Goal: Task Accomplishment & Management: Manage account settings

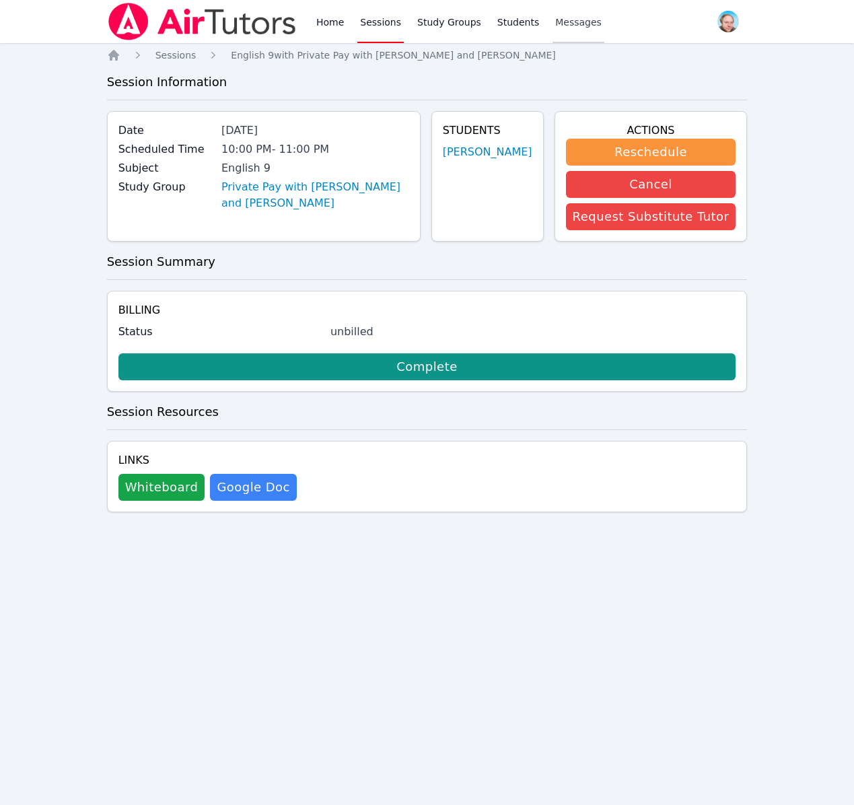
click at [555, 27] on span "Messages" at bounding box center [578, 21] width 46 height 13
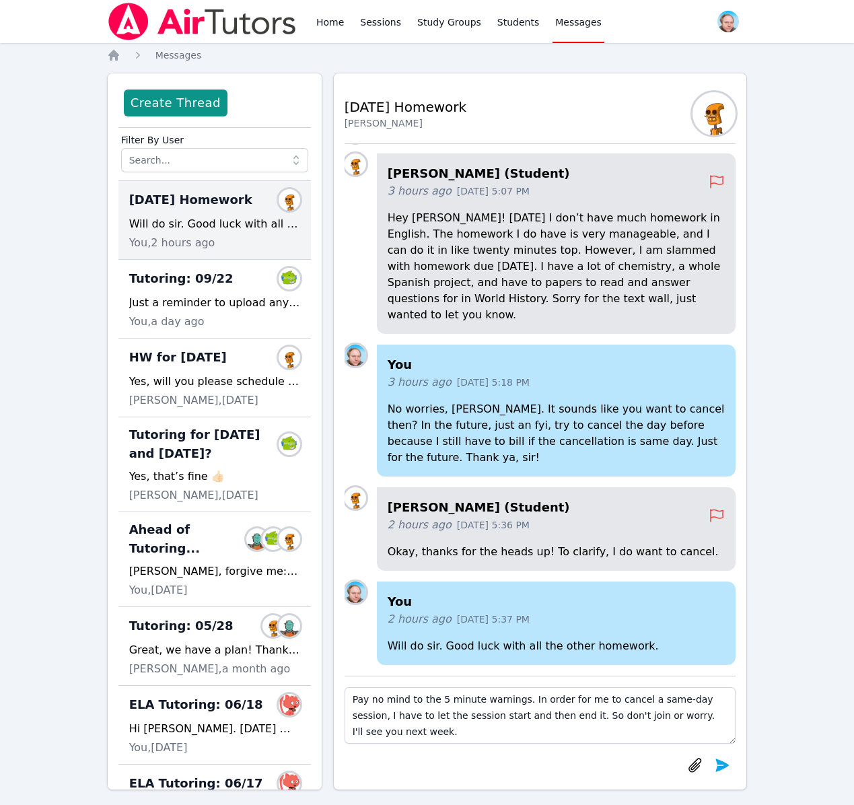
scroll to position [9, 0]
type textarea "Pay no mind to the 5 minute warnings. In order for me to cancel a same-day sess…"
click at [722, 767] on icon "submit" at bounding box center [722, 765] width 13 height 13
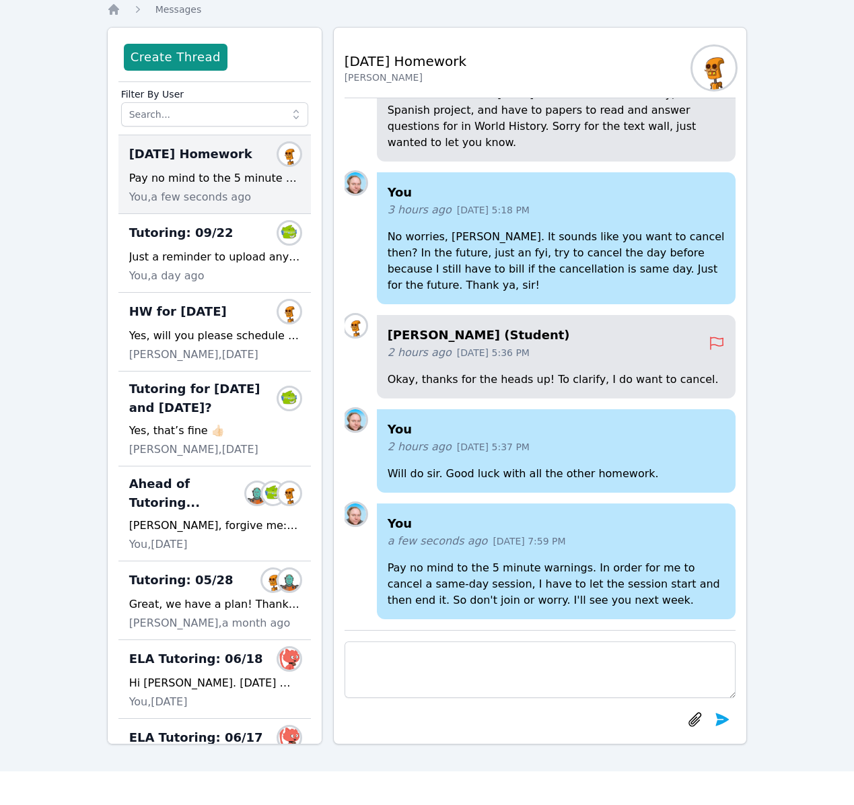
scroll to position [-117, 0]
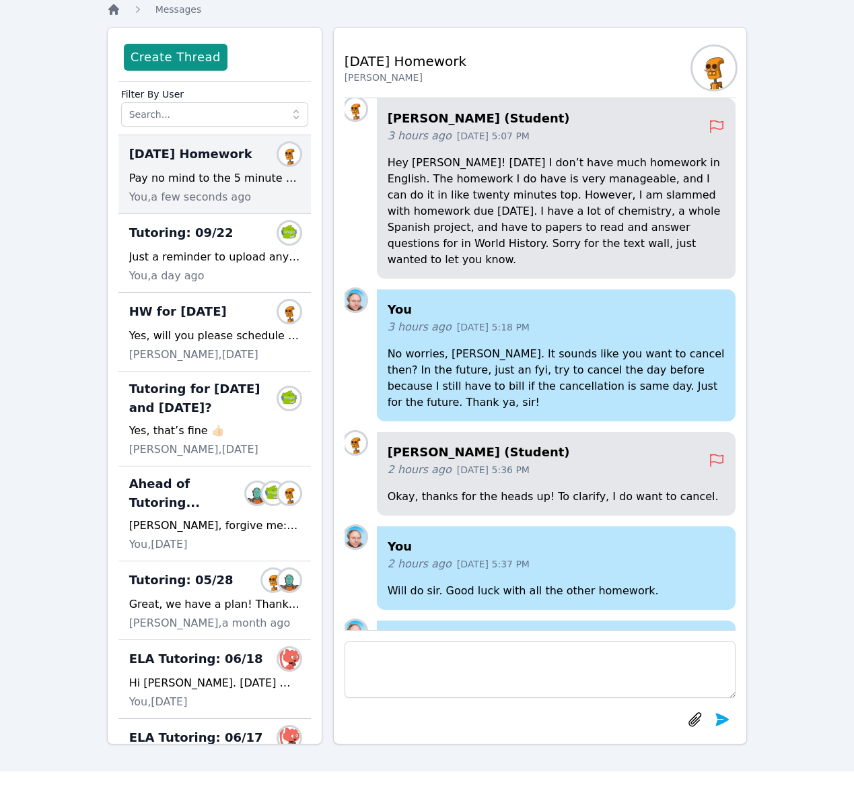
click at [114, 11] on icon "Breadcrumb" at bounding box center [113, 9] width 13 height 13
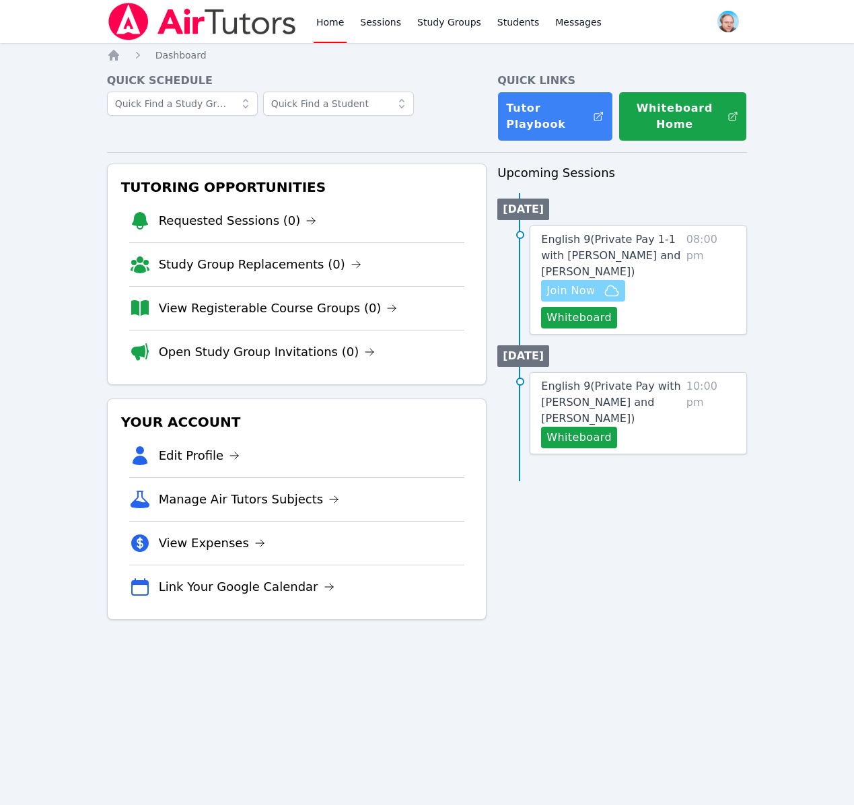
click at [561, 289] on span "Join Now" at bounding box center [571, 291] width 48 height 16
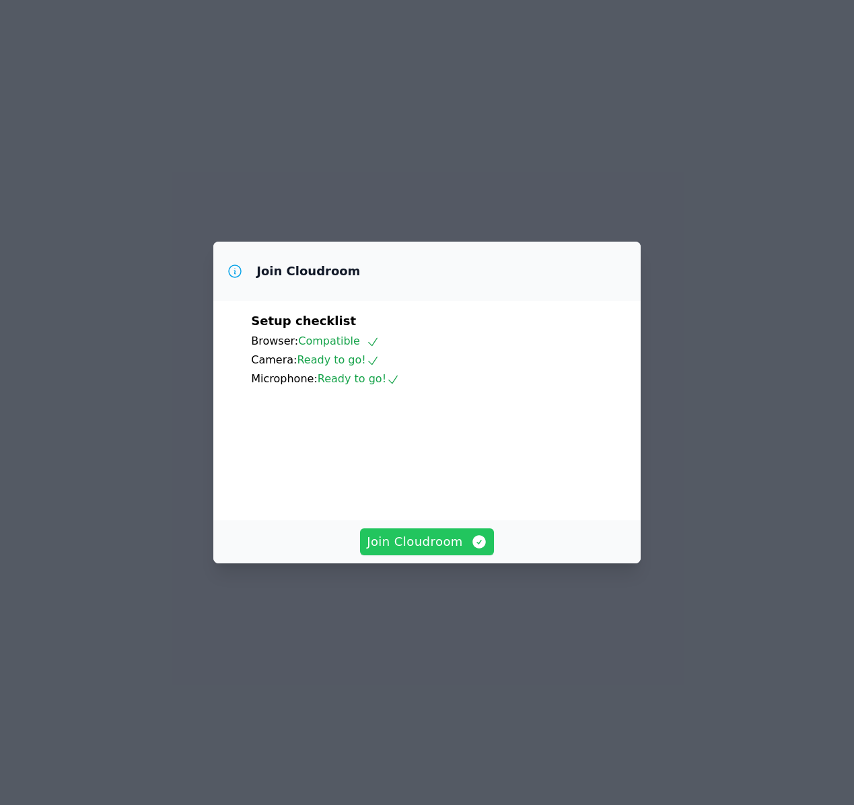
click at [450, 551] on span "Join Cloudroom" at bounding box center [427, 541] width 120 height 19
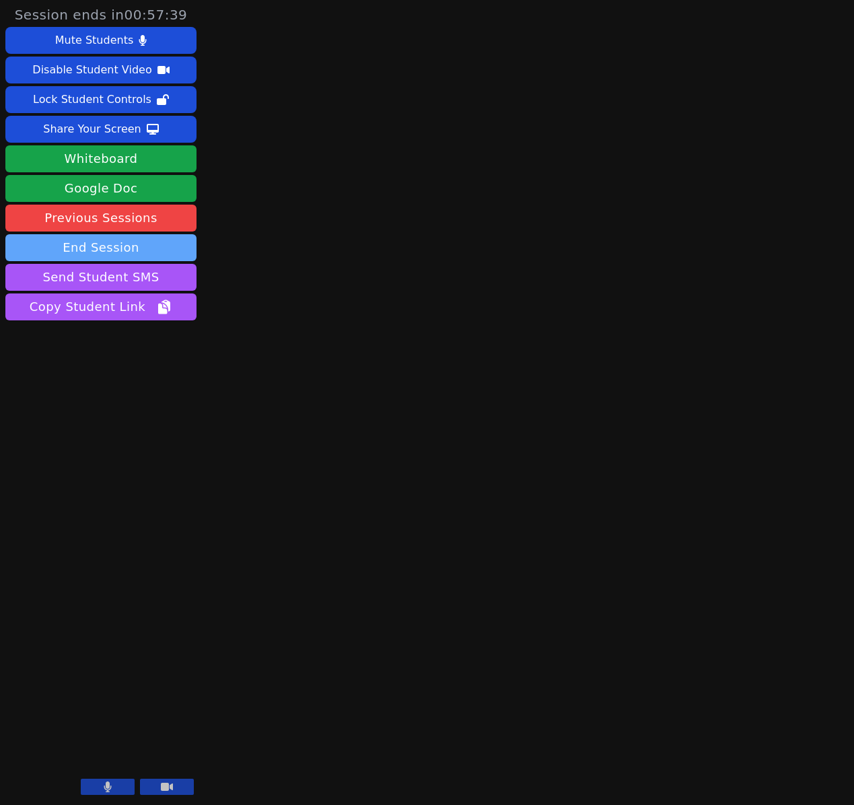
click at [159, 253] on button "End Session" at bounding box center [100, 247] width 191 height 27
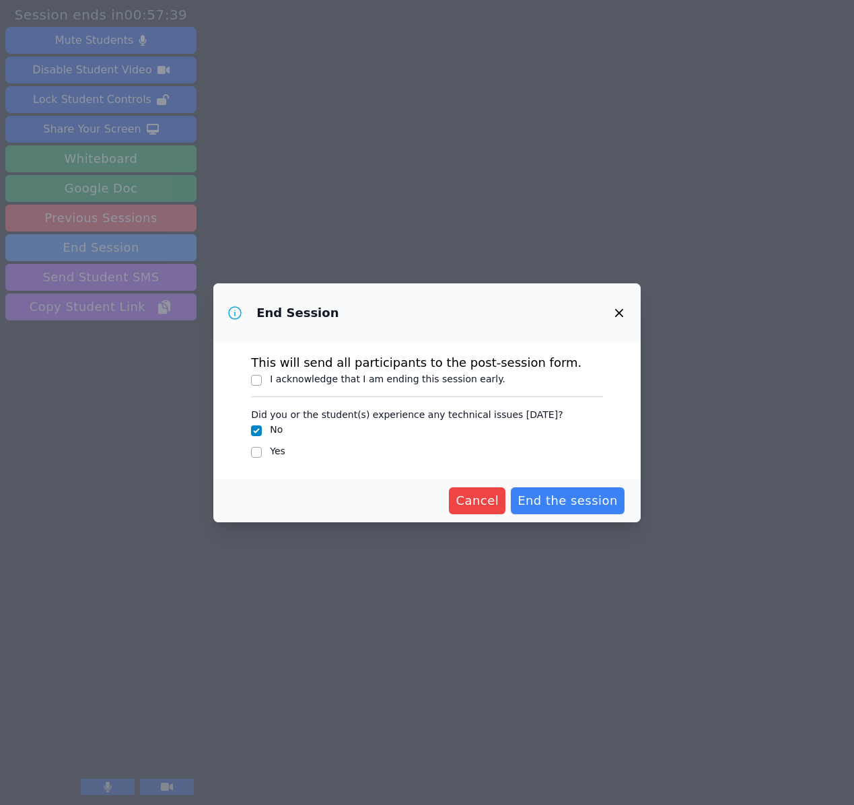
click at [155, 253] on div "End Session This will send all participants to the post-session form. I acknowl…" at bounding box center [427, 402] width 854 height 805
click at [348, 379] on label "I acknowledge that I am ending this session early." at bounding box center [388, 379] width 236 height 11
click at [262, 379] on input "I acknowledge that I am ending this session early." at bounding box center [256, 380] width 11 height 11
checkbox input "true"
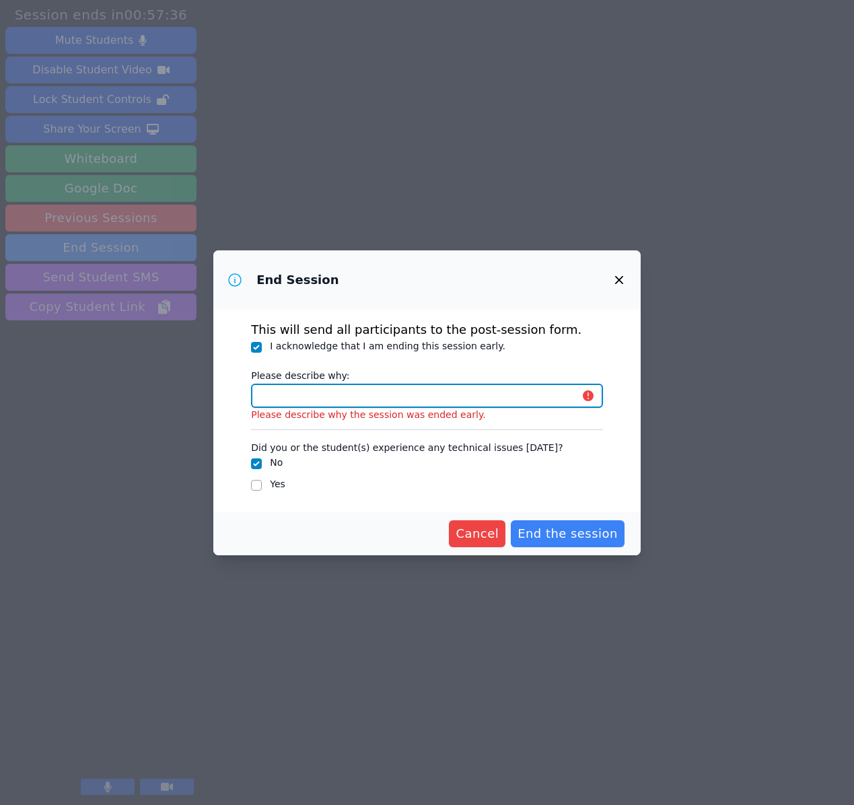
click at [394, 397] on input "Please describe why:" at bounding box center [427, 396] width 352 height 24
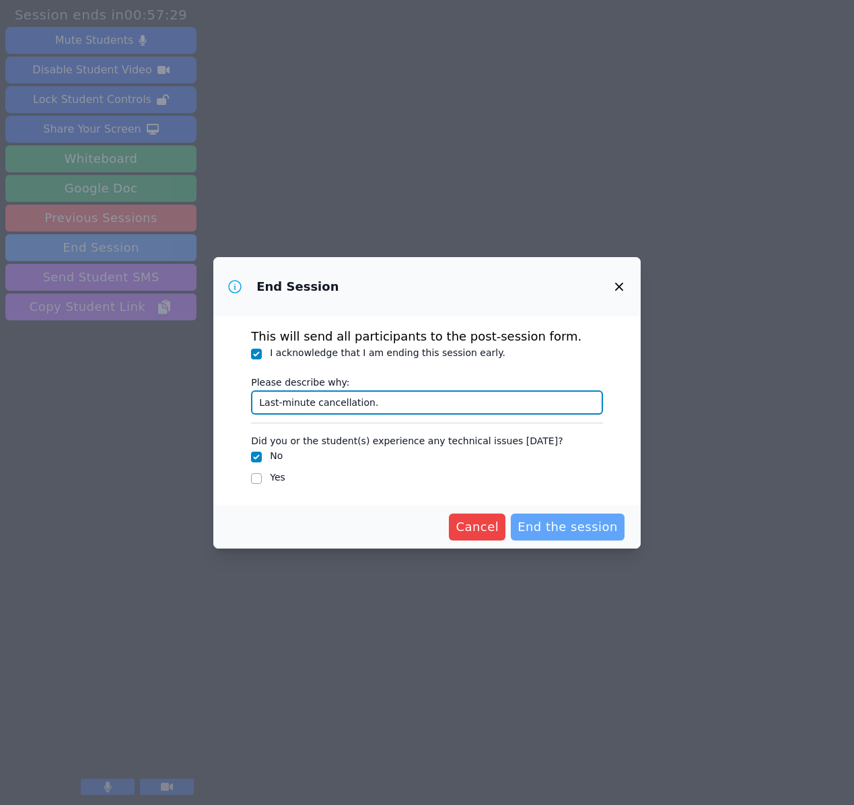
type input "Last-minute cancellation."
click at [555, 532] on span "End the session" at bounding box center [568, 527] width 100 height 19
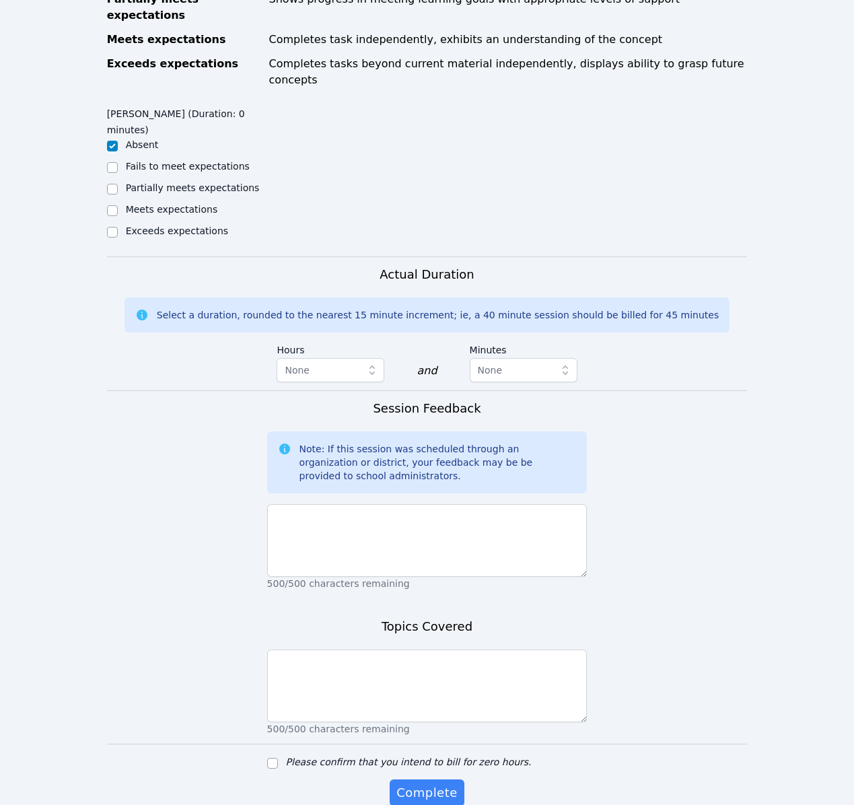
scroll to position [599, 0]
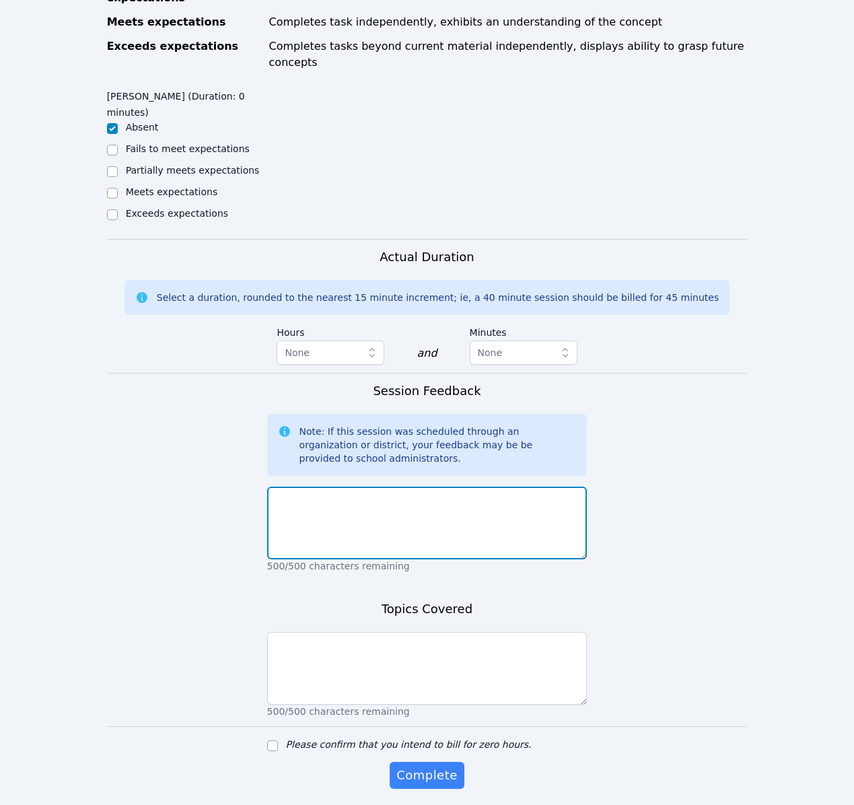
click at [344, 487] on textarea at bounding box center [427, 523] width 320 height 73
type textarea "Last-minute cancellation"
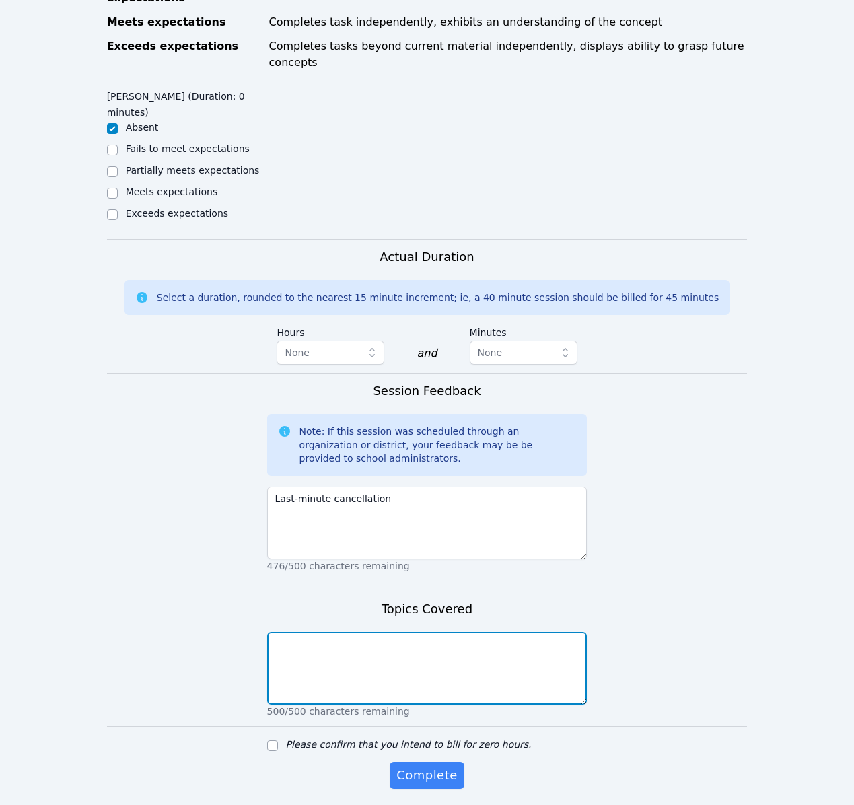
click at [326, 632] on textarea at bounding box center [427, 668] width 320 height 73
type textarea "Anticipated a continuation of Lord of the Flies studies."
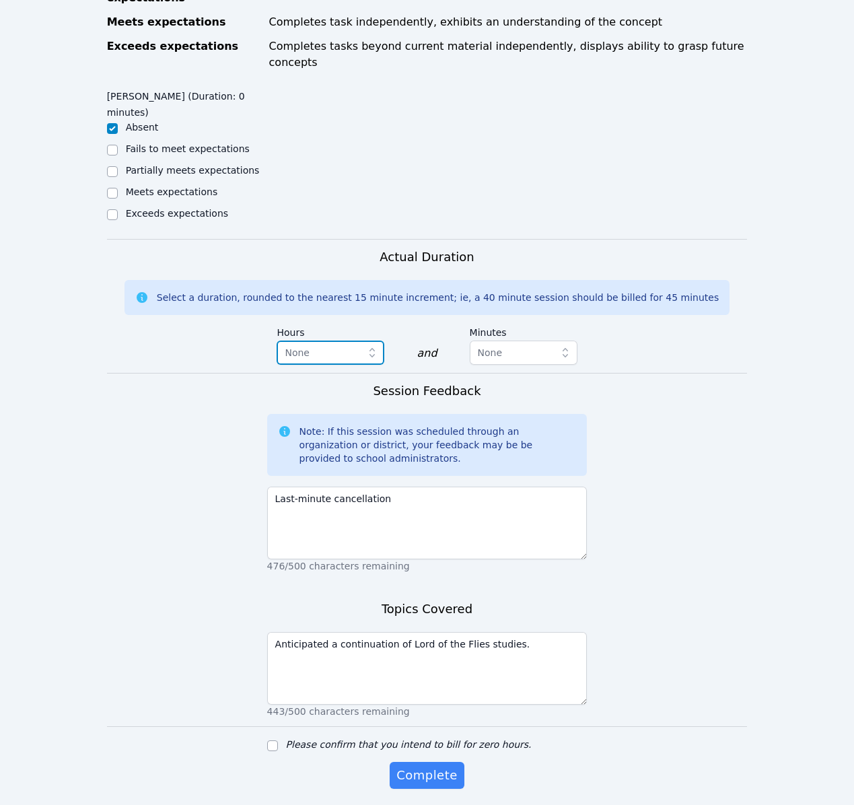
click at [350, 345] on span "None" at bounding box center [321, 353] width 73 height 16
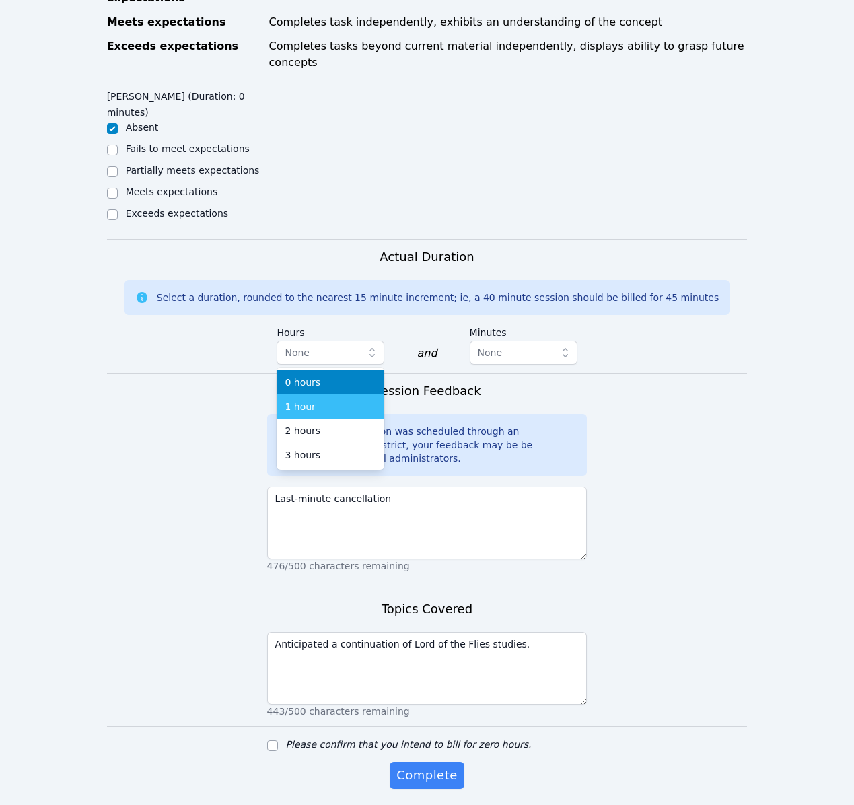
click at [310, 400] on span "1 hour" at bounding box center [300, 406] width 30 height 13
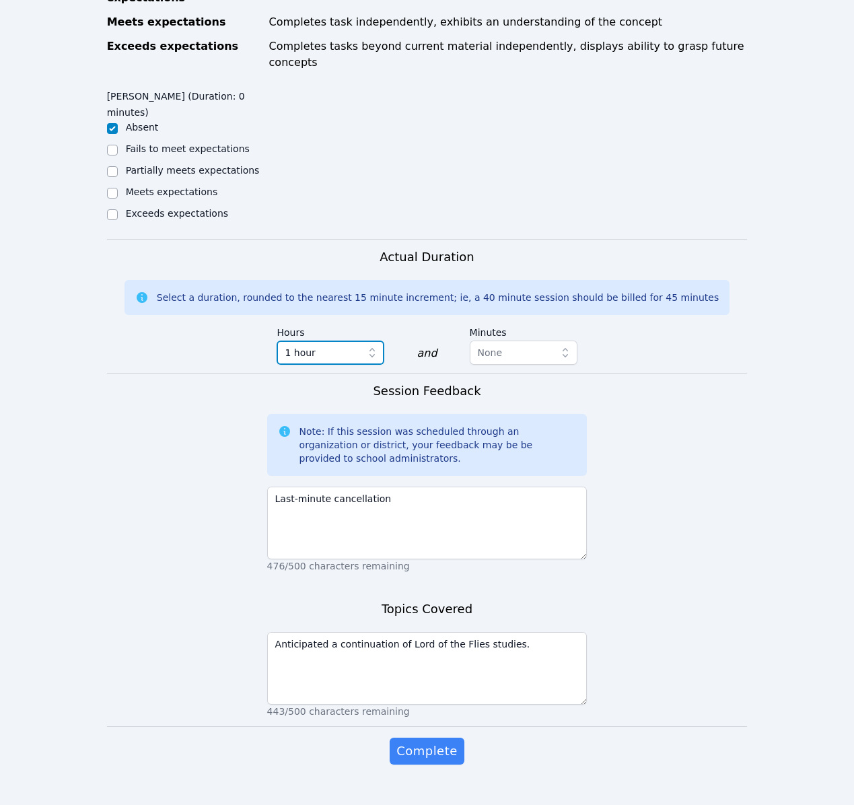
scroll to position [575, 0]
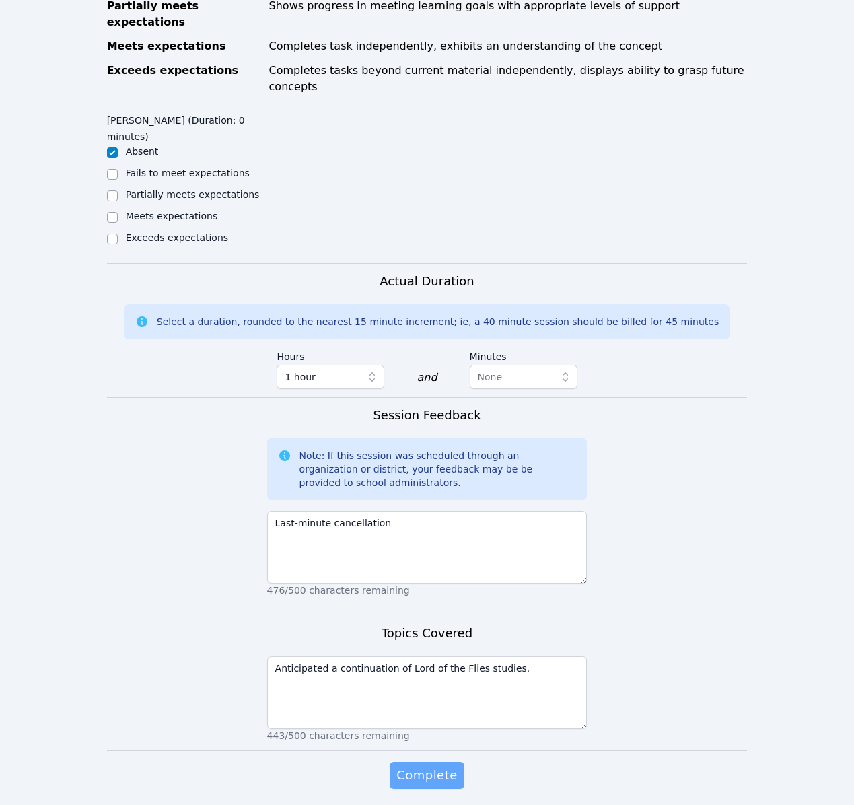
click at [425, 766] on span "Complete" at bounding box center [426, 775] width 61 height 19
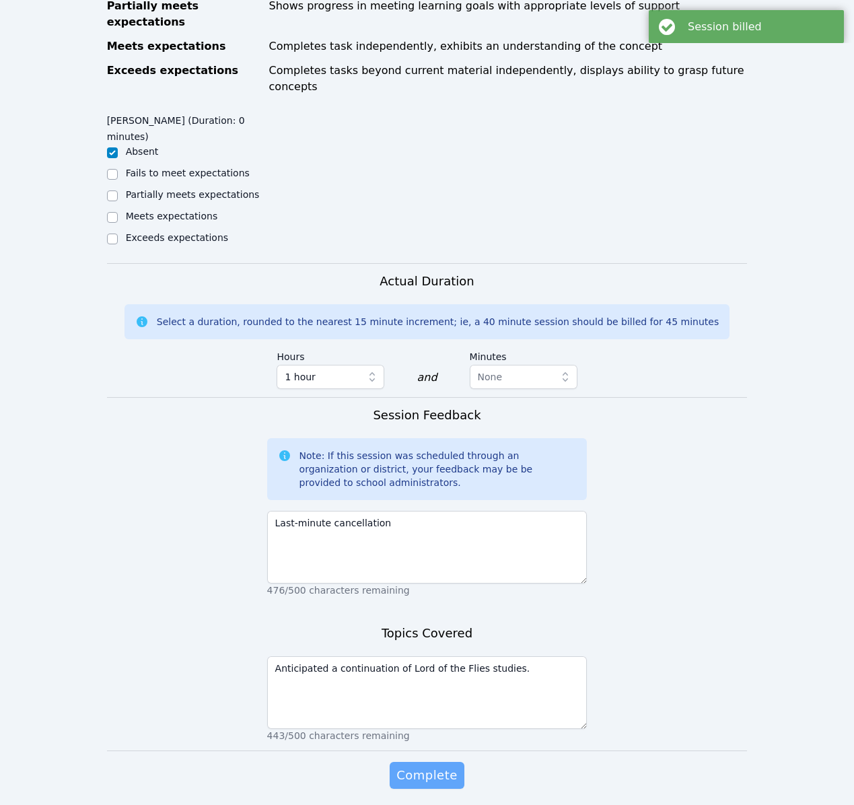
scroll to position [0, 0]
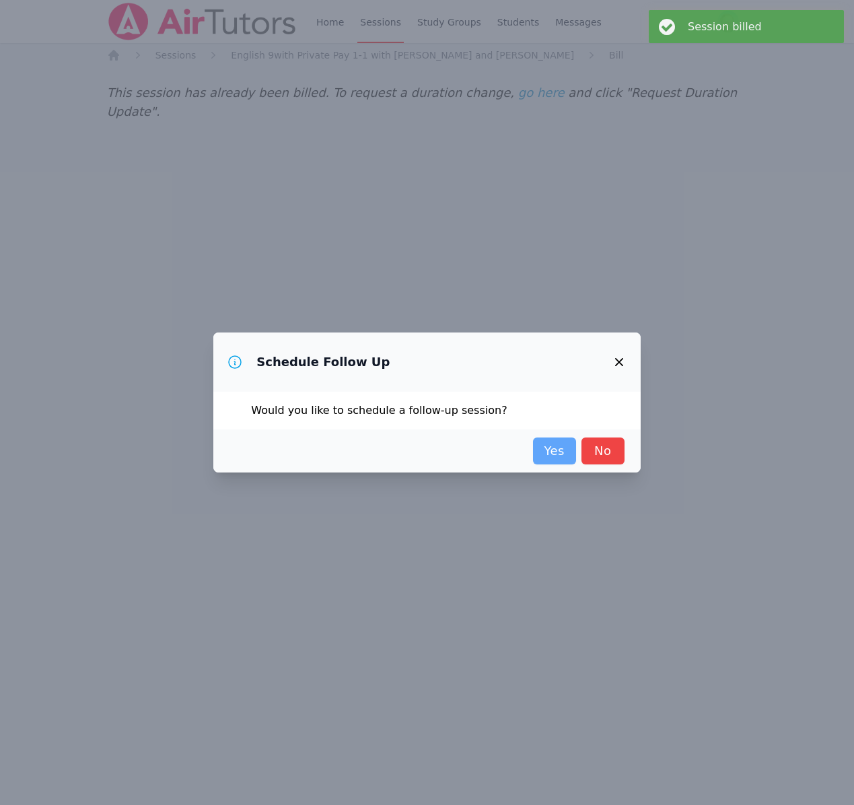
click at [553, 449] on link "Yes" at bounding box center [554, 451] width 43 height 27
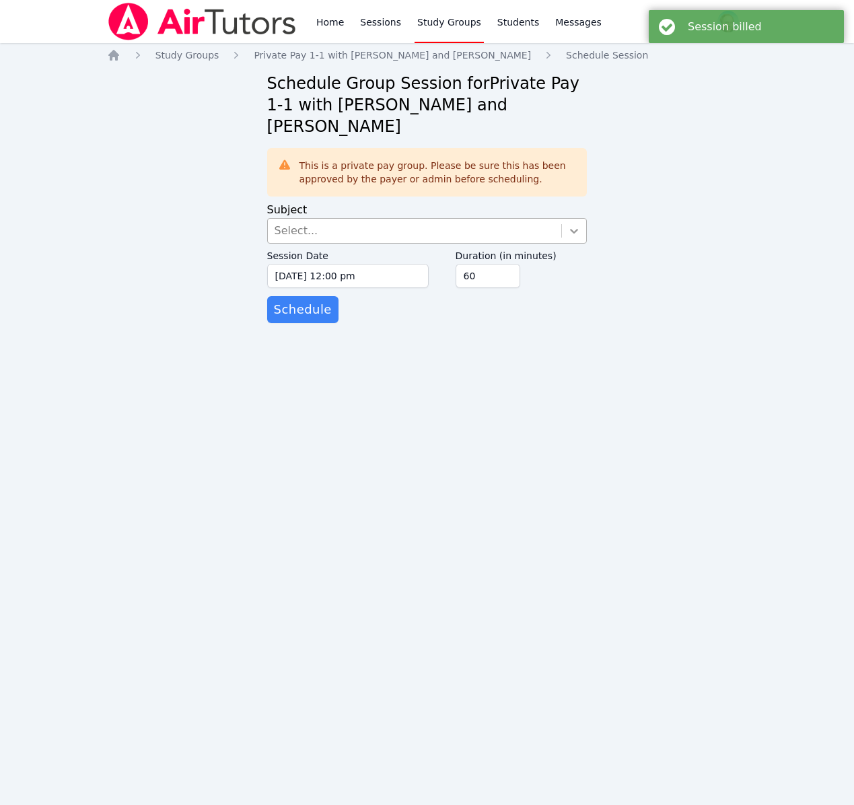
click at [563, 219] on div at bounding box center [574, 231] width 24 height 24
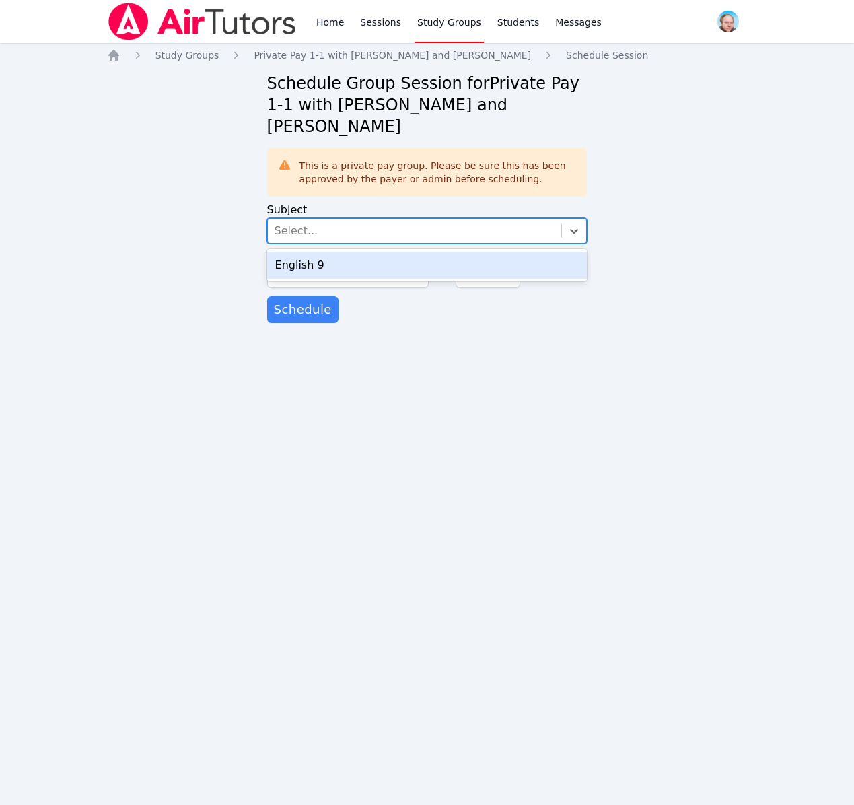
click at [523, 252] on div "English 9" at bounding box center [427, 265] width 320 height 27
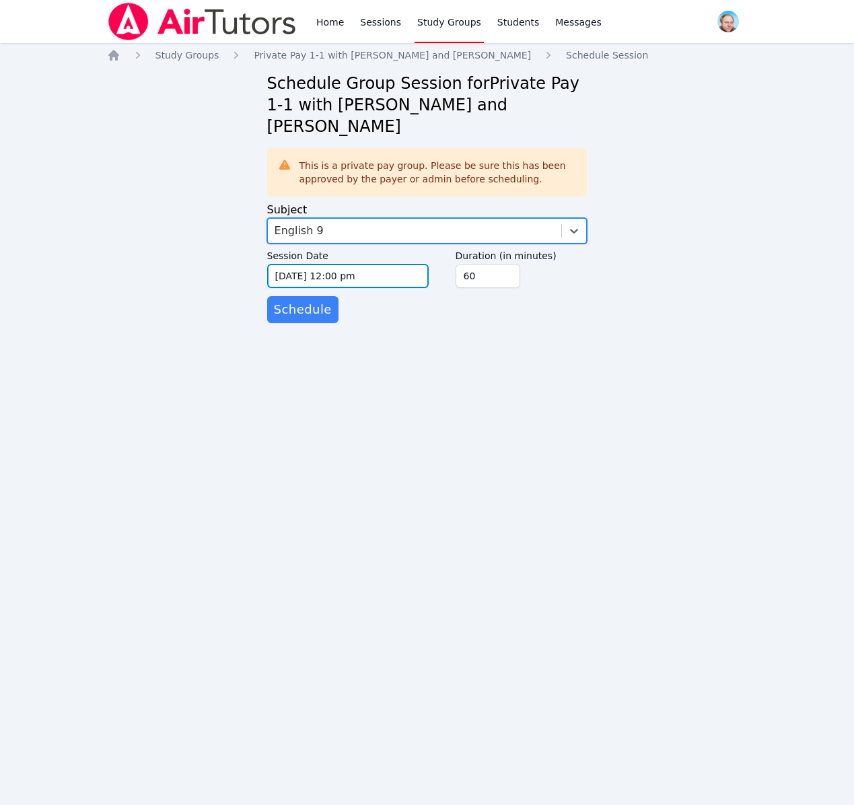
click at [344, 264] on input "09/24/2025 12:00 pm" at bounding box center [348, 276] width 162 height 24
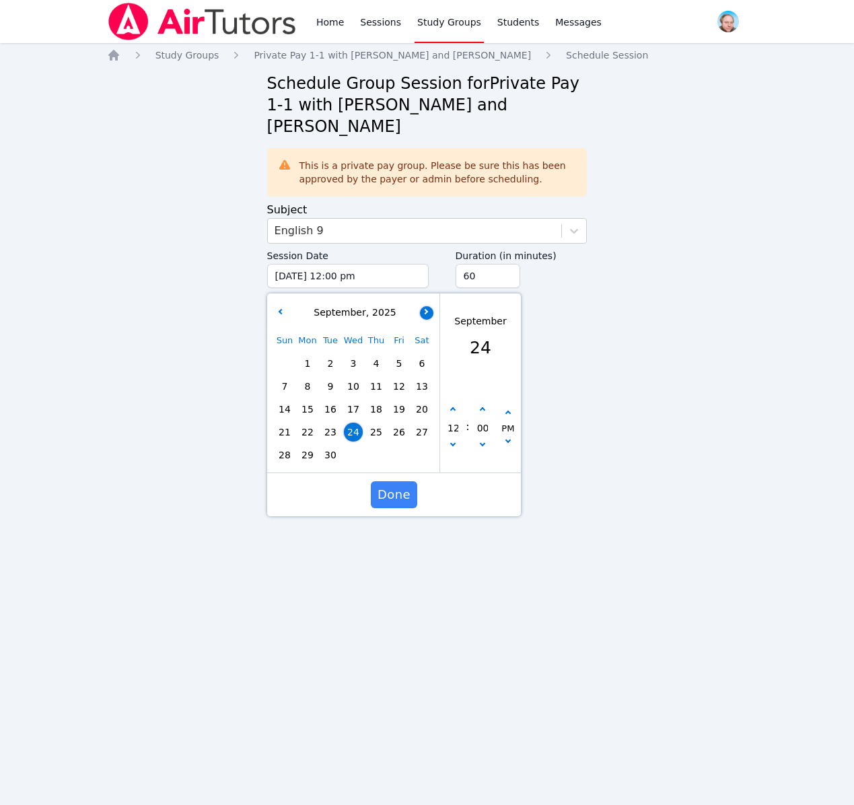
click at [432, 306] on button "button" at bounding box center [426, 312] width 13 height 13
click at [358, 354] on span "1" at bounding box center [353, 363] width 19 height 19
click at [454, 407] on icon "button" at bounding box center [452, 409] width 5 height 5
type input "10/01/2025 01:00 pm"
type input "01"
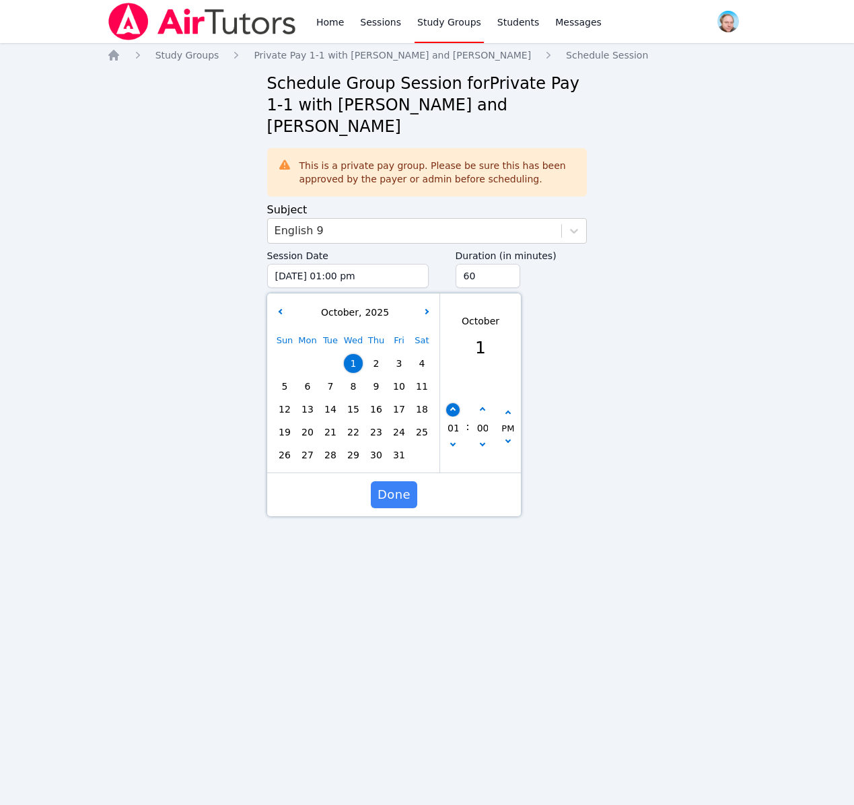
click at [454, 407] on icon "button" at bounding box center [452, 409] width 5 height 5
type input "10/01/2025 02:00 pm"
type input "02"
click at [454, 407] on icon "button" at bounding box center [452, 409] width 5 height 5
type input "10/01/2025 03:00 pm"
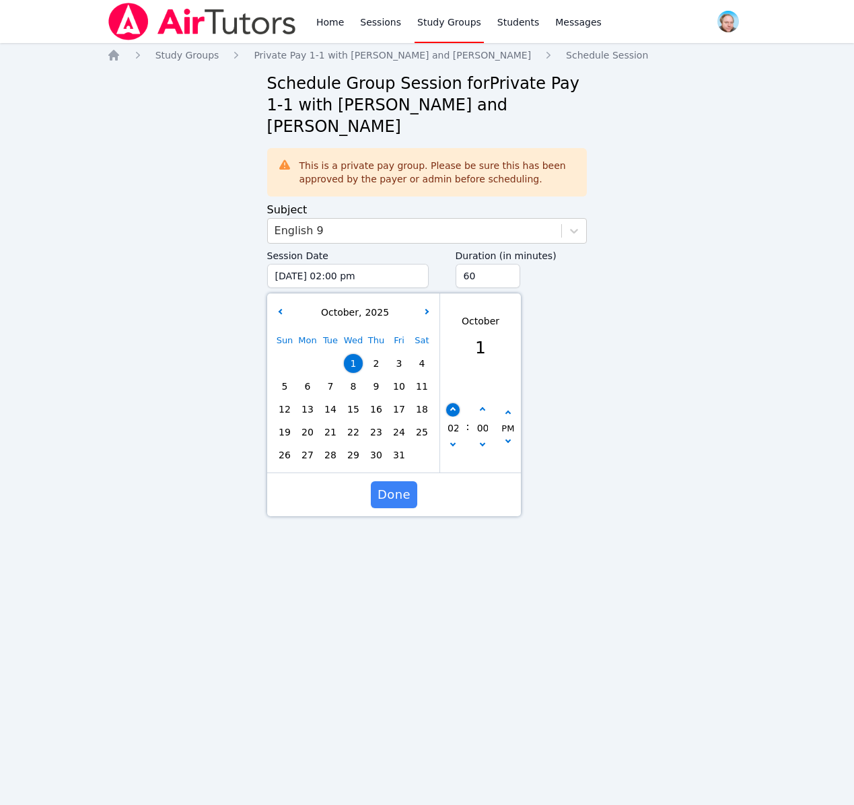
type input "03"
click at [454, 407] on icon "button" at bounding box center [452, 409] width 5 height 5
type input "10/01/2025 04:00 pm"
type input "04"
click at [454, 407] on icon "button" at bounding box center [452, 409] width 5 height 5
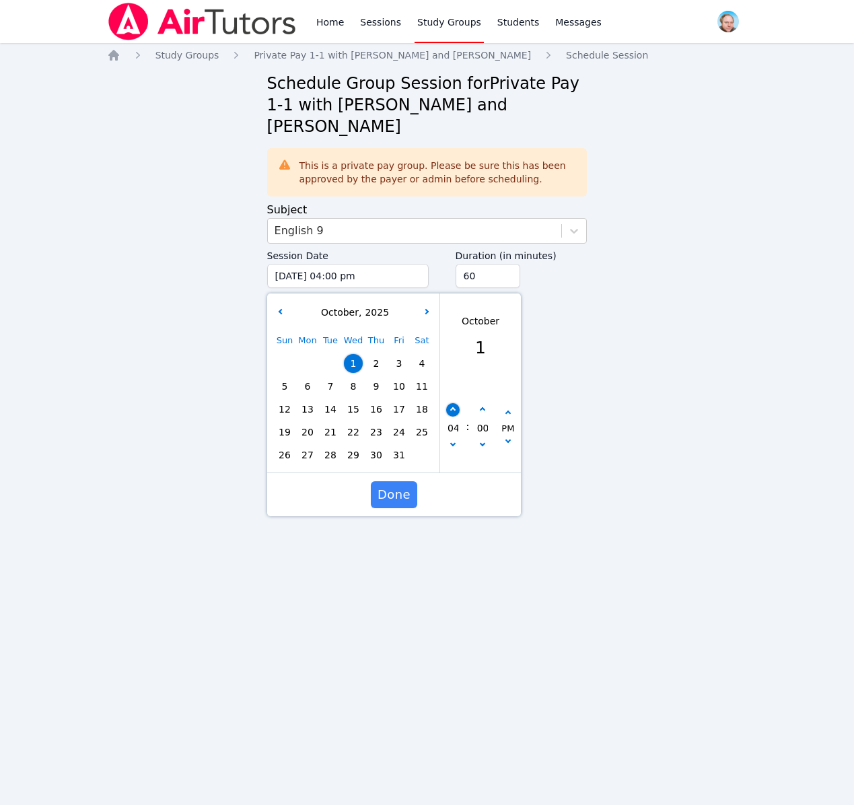
type input "10/01/2025 05:00 pm"
type input "05"
click at [454, 407] on icon "button" at bounding box center [452, 409] width 5 height 5
type input "10/01/2025 06:00 pm"
type input "06"
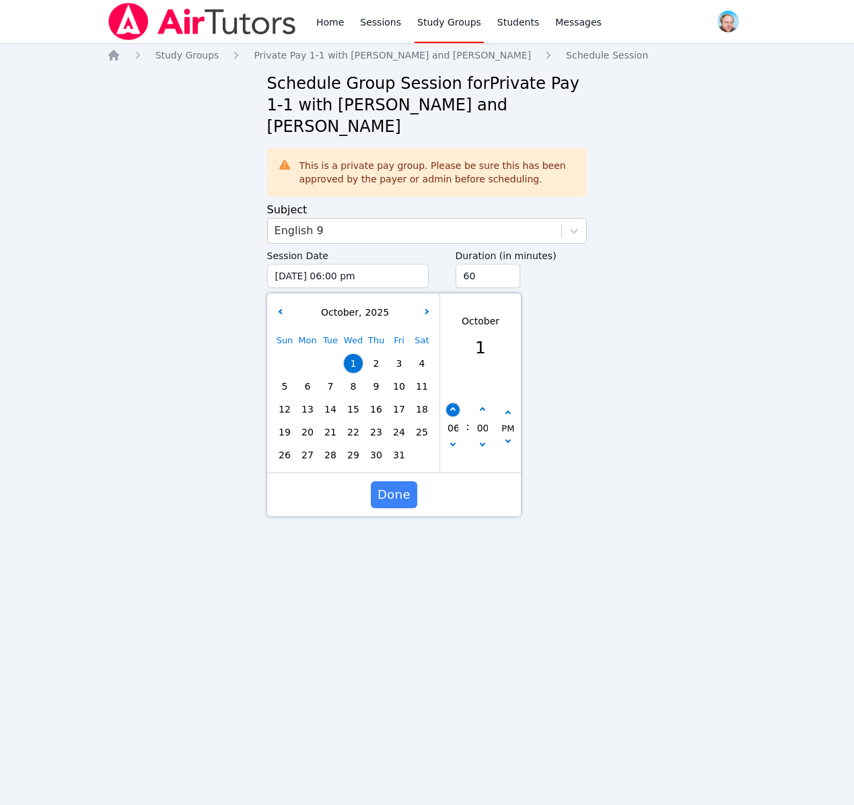
click at [454, 407] on icon "button" at bounding box center [452, 409] width 5 height 5
type input "10/01/2025 07:00 pm"
type input "07"
click at [454, 407] on icon "button" at bounding box center [452, 409] width 5 height 5
type input "10/01/2025 08:00 pm"
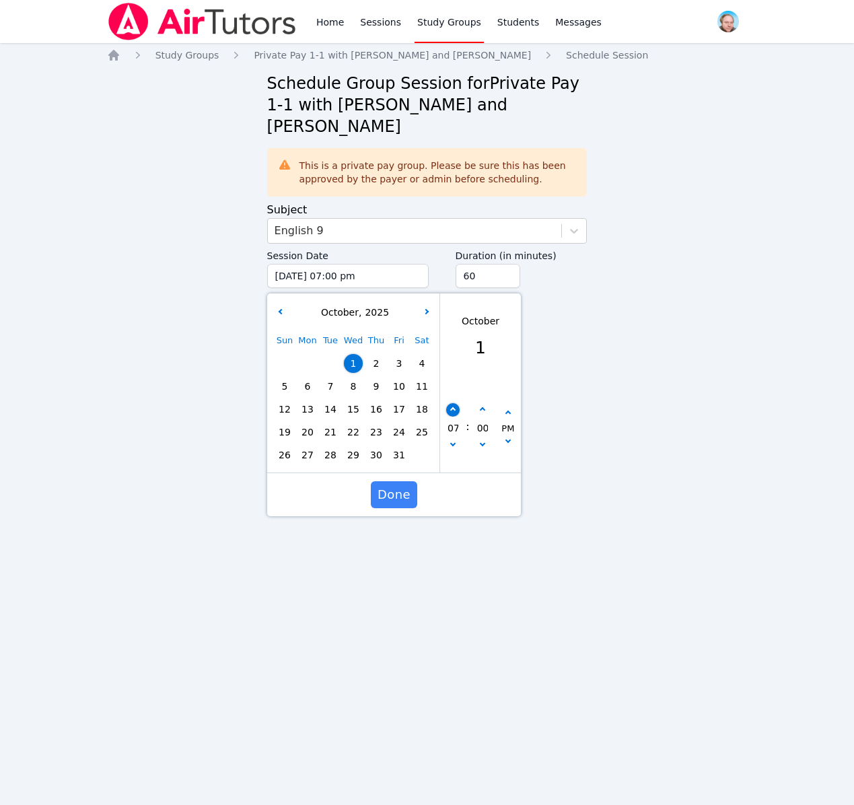
type input "08"
click at [391, 485] on button "Done" at bounding box center [393, 494] width 46 height 27
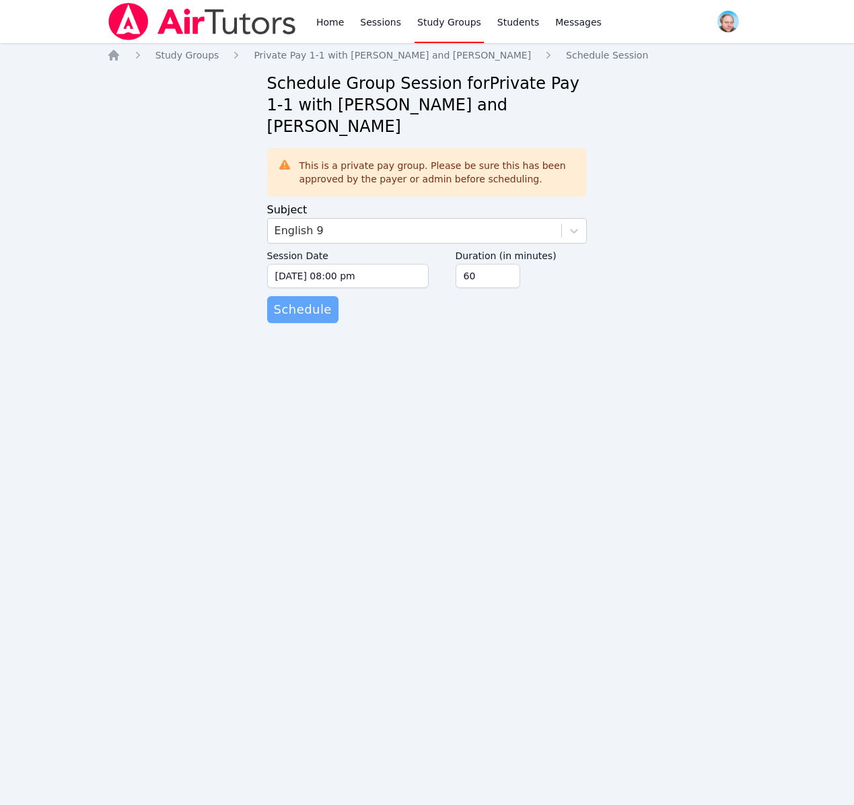
click at [312, 300] on span "Schedule" at bounding box center [303, 309] width 58 height 19
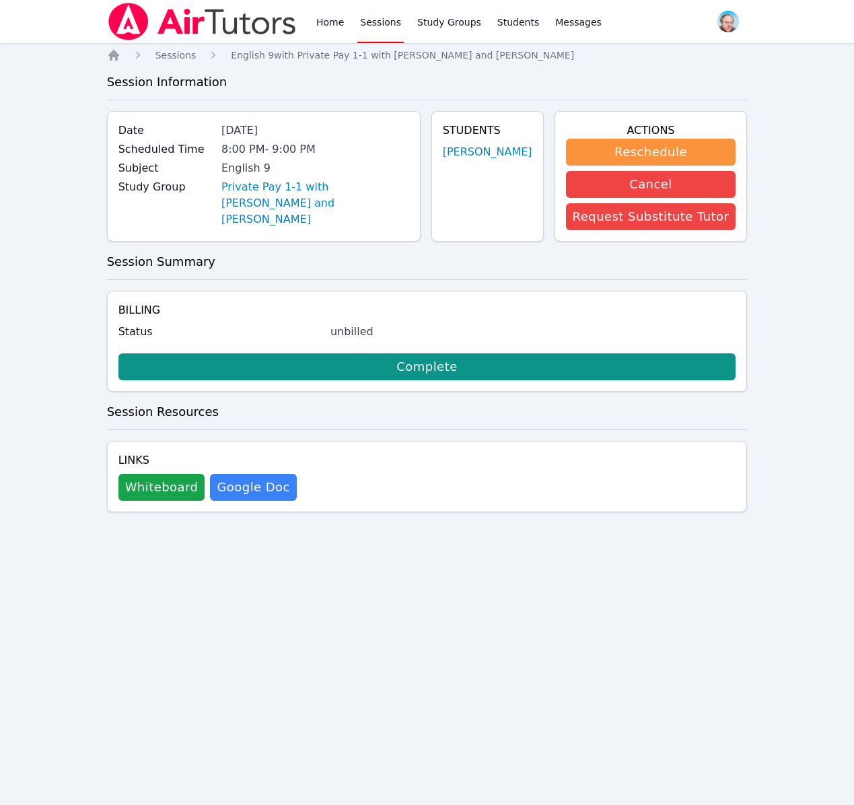
click at [373, 23] on link "Sessions" at bounding box center [380, 21] width 46 height 43
